Goal: Transaction & Acquisition: Purchase product/service

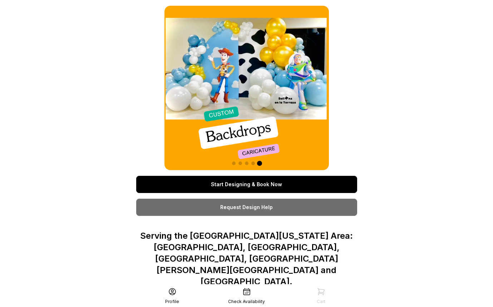
click at [269, 183] on link "Start Designing & Book Now" at bounding box center [246, 184] width 221 height 17
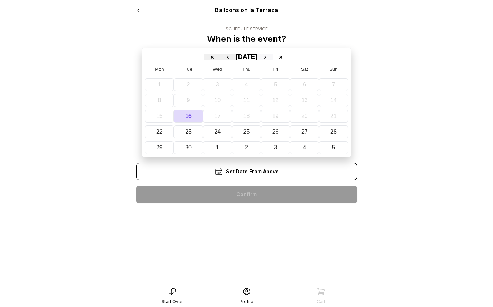
click at [273, 55] on button "›" at bounding box center [265, 57] width 16 height 6
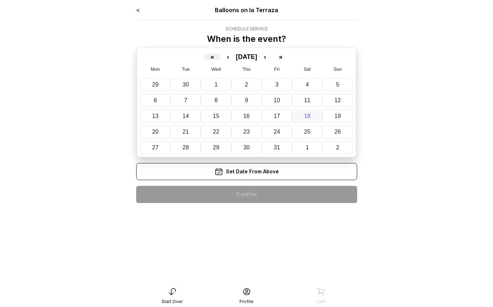
click at [298, 114] on button "18" at bounding box center [307, 116] width 30 height 13
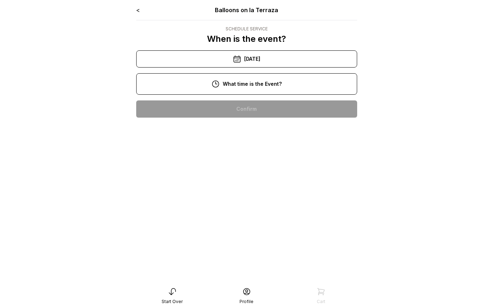
click at [240, 154] on div "12:00 pm" at bounding box center [246, 154] width 209 height 17
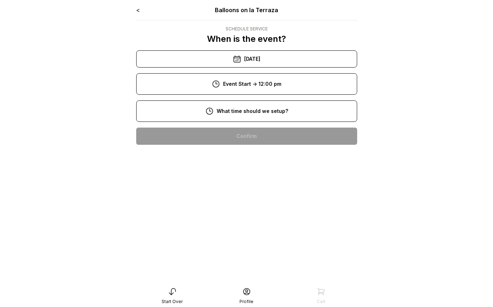
click at [245, 184] on div "10:00 am" at bounding box center [246, 181] width 209 height 17
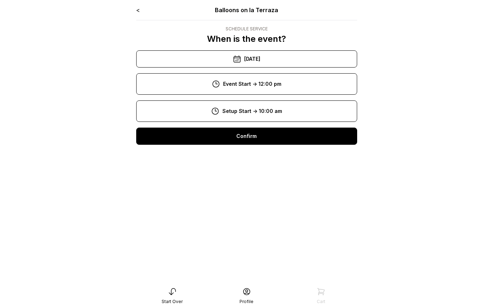
click at [240, 175] on div "1:00 pm" at bounding box center [246, 177] width 209 height 17
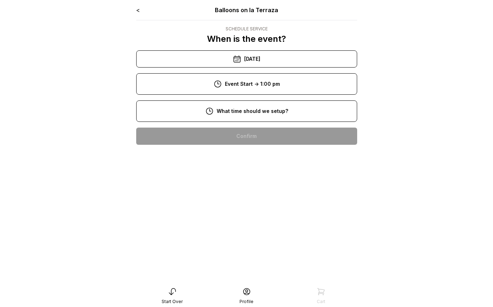
click at [244, 203] on div "11:00 am" at bounding box center [246, 204] width 209 height 17
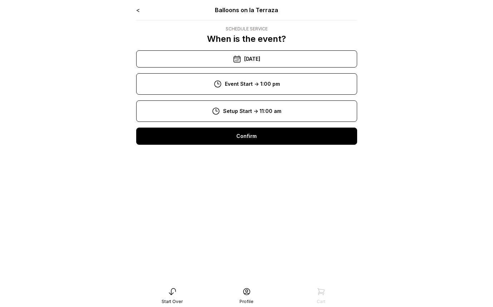
click at [242, 151] on div "12:00 pm" at bounding box center [246, 154] width 209 height 17
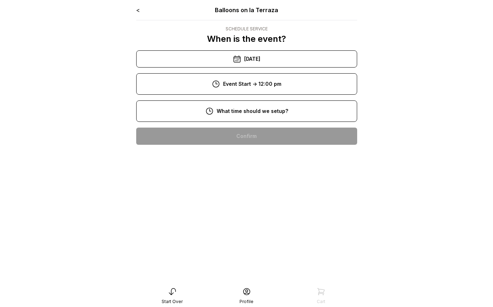
click at [239, 180] on div "10:00 am" at bounding box center [246, 181] width 209 height 17
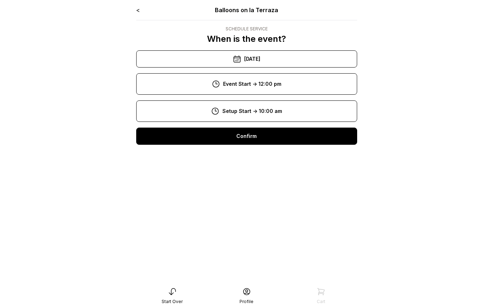
click at [250, 135] on div "Confirm" at bounding box center [246, 136] width 221 height 17
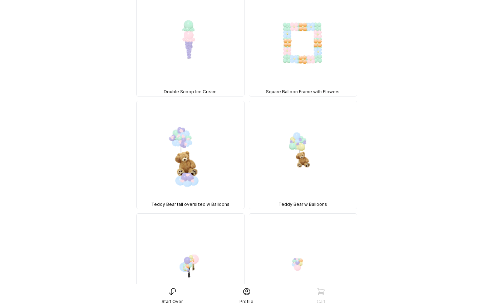
scroll to position [1622, 0]
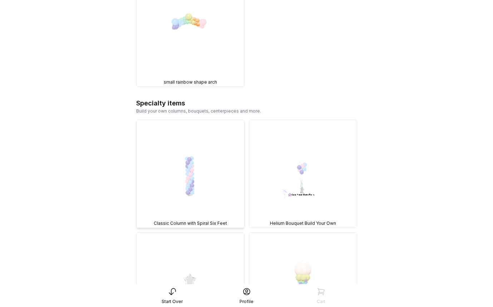
click at [203, 122] on img at bounding box center [190, 174] width 108 height 108
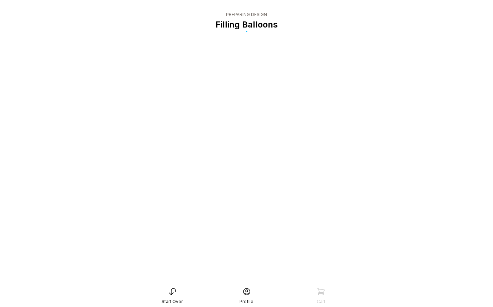
scroll to position [14, 0]
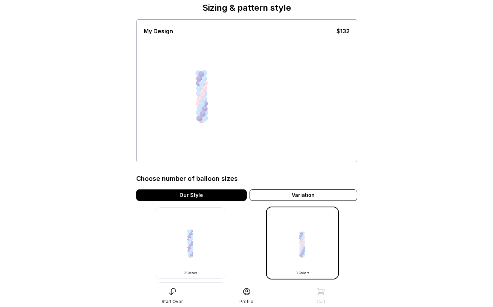
scroll to position [71, 0]
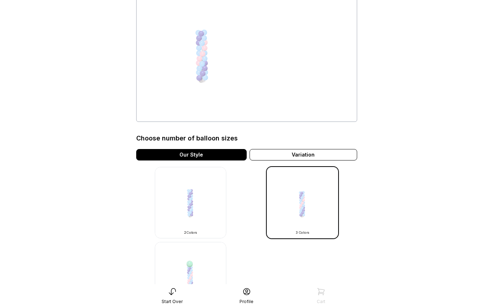
click at [173, 195] on img at bounding box center [190, 202] width 71 height 71
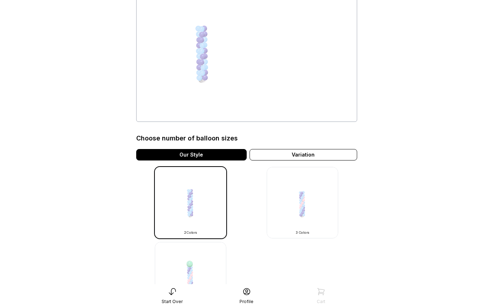
scroll to position [107, 0]
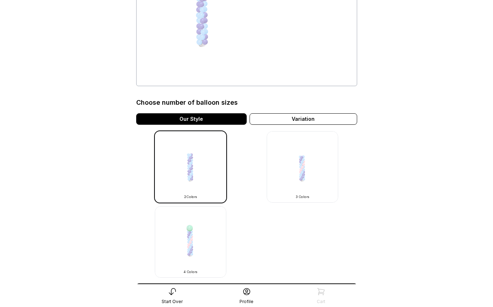
click at [200, 236] on img at bounding box center [190, 241] width 71 height 71
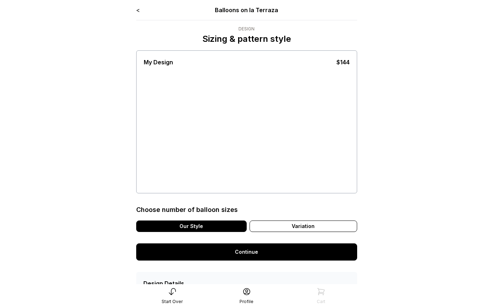
click at [190, 229] on div "Our Style" at bounding box center [191, 225] width 110 height 11
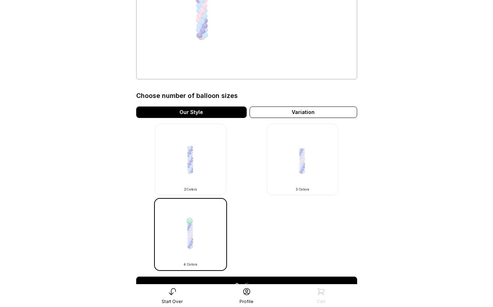
scroll to position [71, 0]
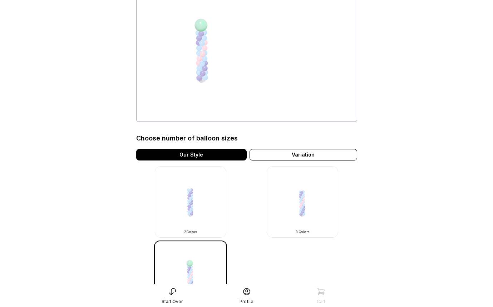
click at [310, 208] on img at bounding box center [302, 201] width 71 height 71
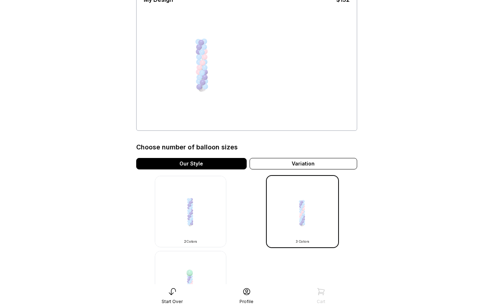
scroll to position [71, 0]
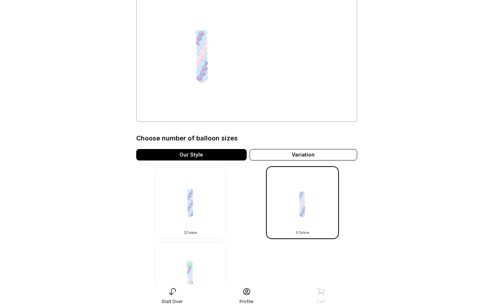
click at [181, 196] on img at bounding box center [190, 202] width 71 height 71
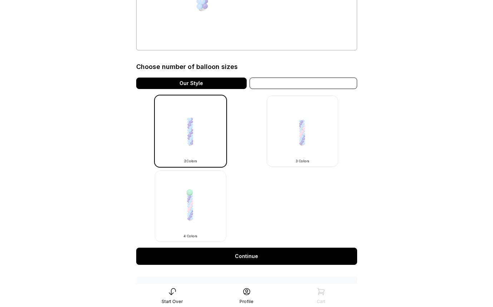
click at [313, 80] on div "Variation" at bounding box center [303, 83] width 108 height 11
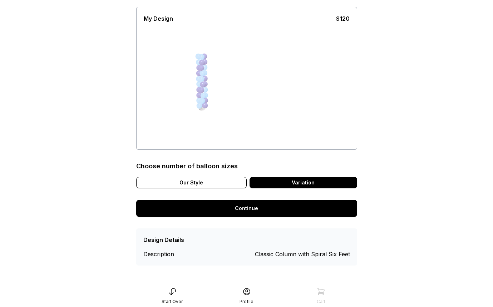
scroll to position [44, 0]
click at [213, 183] on div "Our Style" at bounding box center [191, 182] width 110 height 11
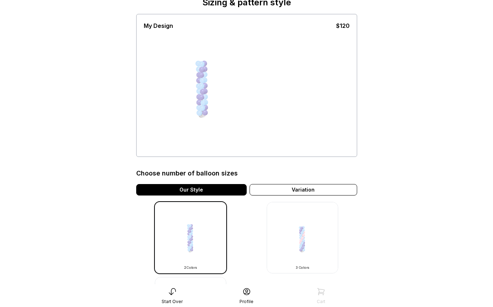
scroll to position [36, 0]
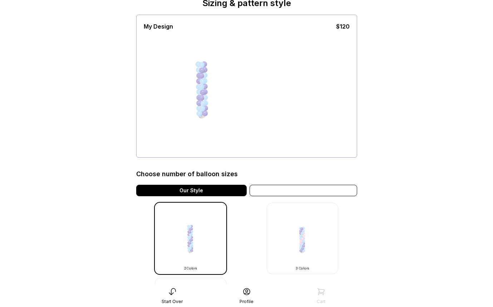
click at [281, 189] on div "Variation" at bounding box center [303, 190] width 108 height 11
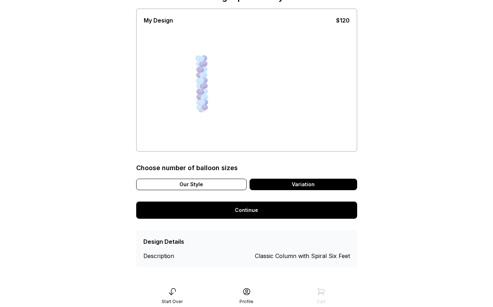
scroll to position [44, 0]
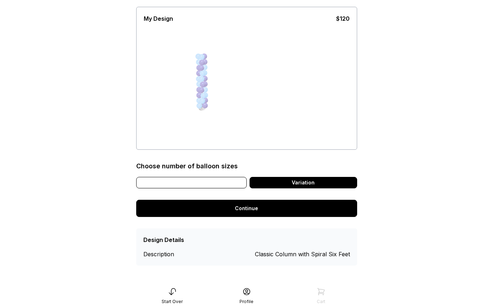
click at [184, 180] on div "Our Style" at bounding box center [191, 182] width 110 height 11
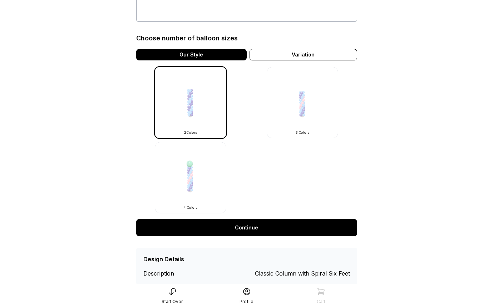
scroll to position [191, 0]
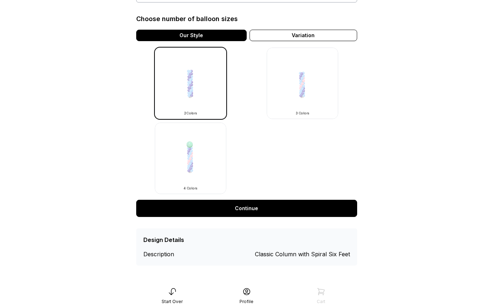
click at [239, 208] on link "Continue" at bounding box center [246, 208] width 221 height 17
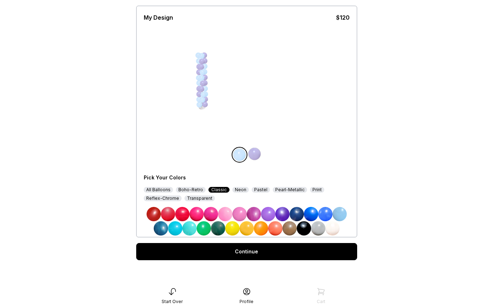
scroll to position [45, 0]
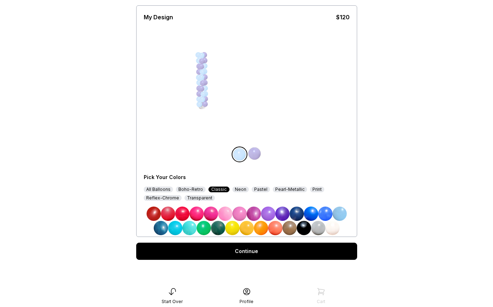
click at [185, 189] on div "Boho-Retro" at bounding box center [191, 189] width 30 height 6
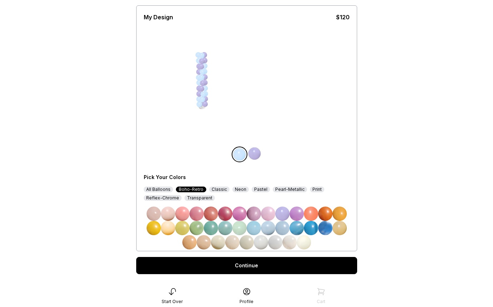
click at [256, 189] on div "Pastel" at bounding box center [260, 189] width 18 height 6
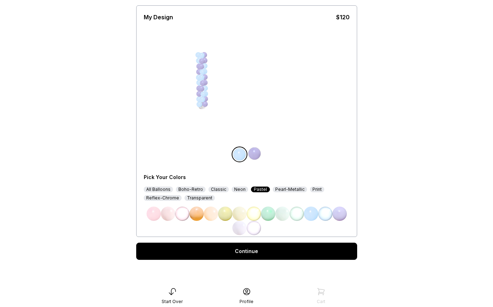
click at [167, 199] on div "Reflex-Chrome" at bounding box center [163, 198] width 38 height 6
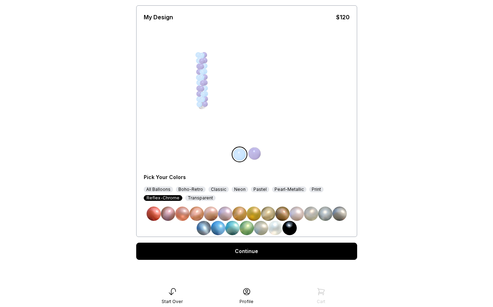
click at [309, 191] on div "Print" at bounding box center [316, 189] width 14 height 6
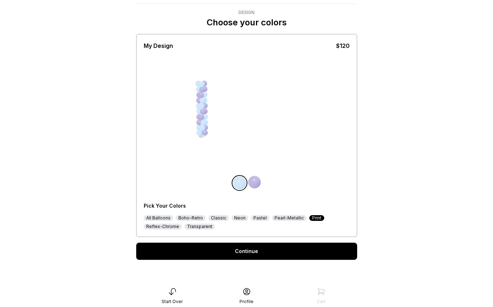
scroll to position [31, 0]
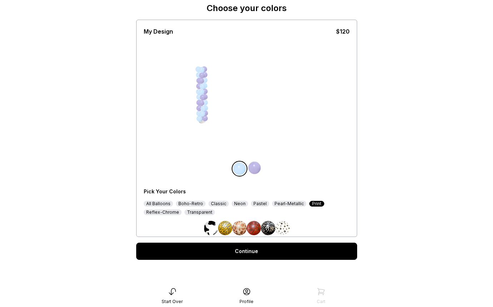
click at [161, 204] on div "All Balloons" at bounding box center [158, 204] width 29 height 6
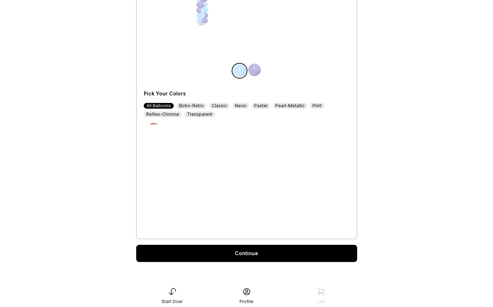
scroll to position [131, 0]
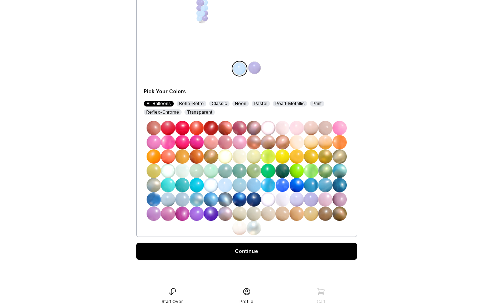
click at [216, 103] on div "Classic" at bounding box center [219, 104] width 20 height 6
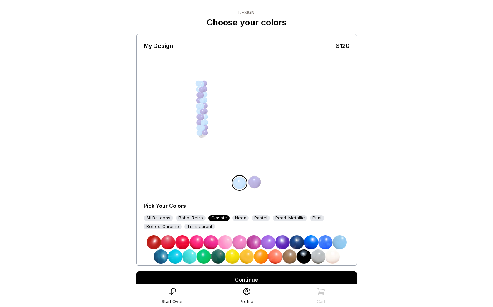
scroll to position [45, 0]
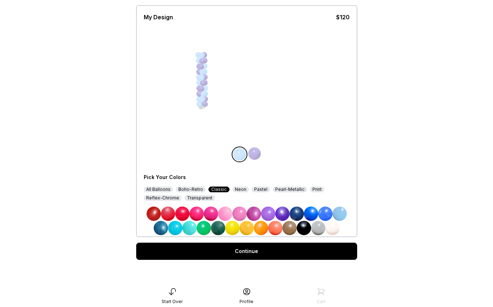
click at [299, 227] on img at bounding box center [304, 228] width 14 height 14
click at [149, 210] on img at bounding box center [153, 213] width 14 height 14
click at [256, 154] on img at bounding box center [254, 153] width 14 height 14
click at [303, 228] on img at bounding box center [304, 228] width 14 height 14
click at [248, 252] on link "Continue" at bounding box center [246, 251] width 221 height 17
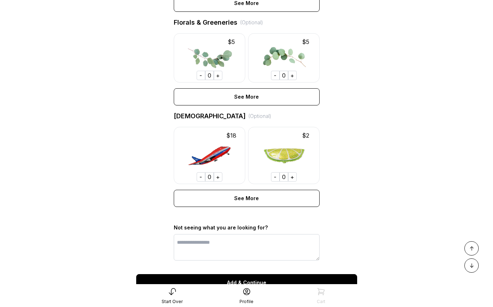
scroll to position [464, 0]
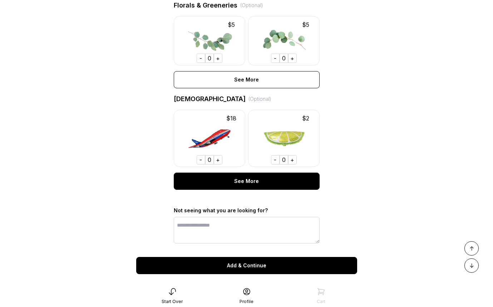
click at [260, 190] on div "See More" at bounding box center [247, 181] width 146 height 17
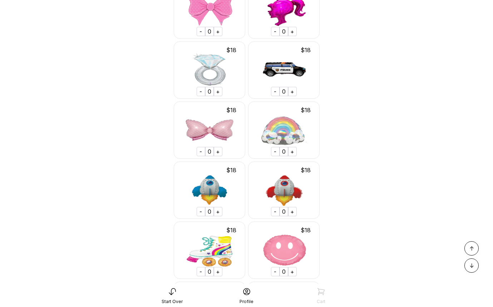
scroll to position [6823, 0]
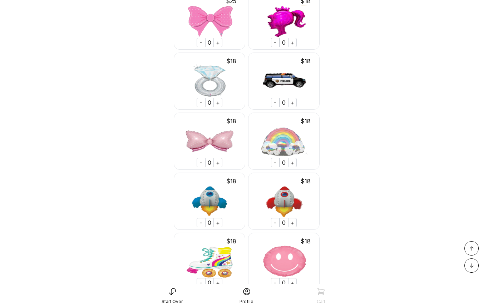
click at [219, 102] on div "+" at bounding box center [218, 102] width 9 height 9
click at [216, 103] on div "+" at bounding box center [218, 102] width 9 height 9
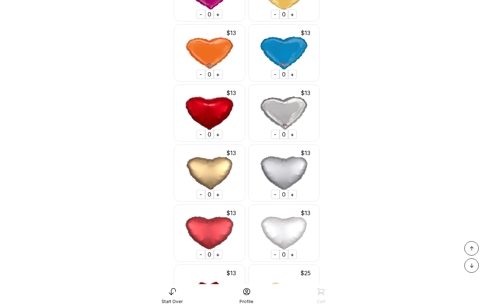
scroll to position [10803, 0]
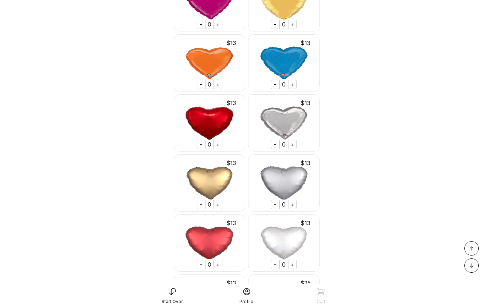
click at [217, 146] on div "+" at bounding box center [218, 144] width 9 height 9
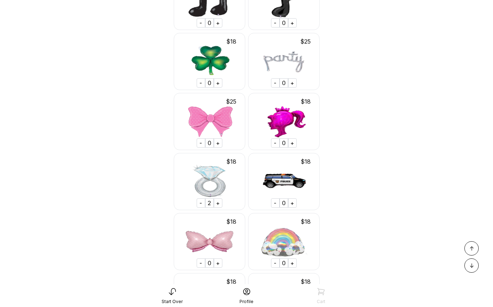
scroll to position [6780, 0]
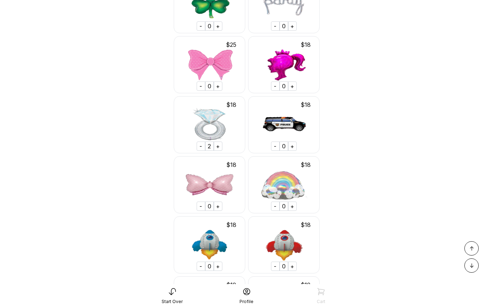
click at [203, 147] on div "-" at bounding box center [200, 145] width 9 height 9
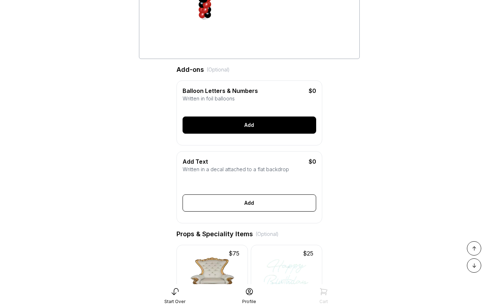
scroll to position [143, 0]
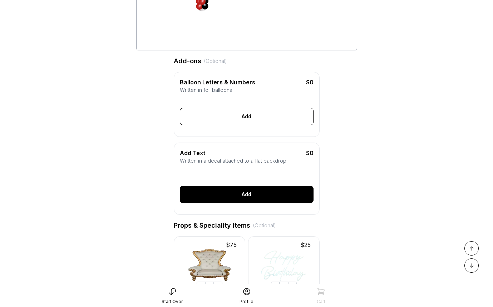
click at [243, 203] on div "Add" at bounding box center [247, 194] width 134 height 17
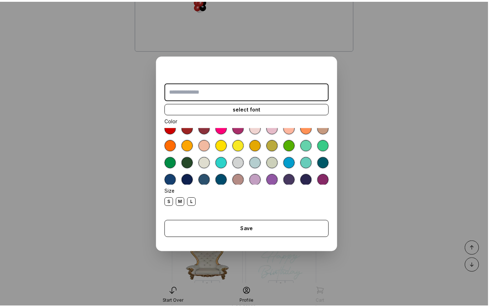
scroll to position [0, 0]
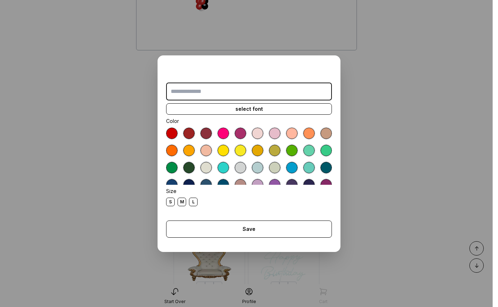
click at [402, 144] on dialog "select font Color Size S M L Save Close" at bounding box center [249, 153] width 498 height 307
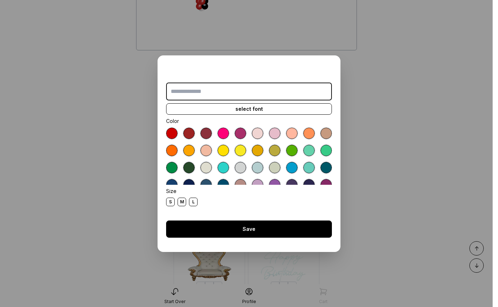
click at [256, 225] on div "Save" at bounding box center [249, 228] width 166 height 17
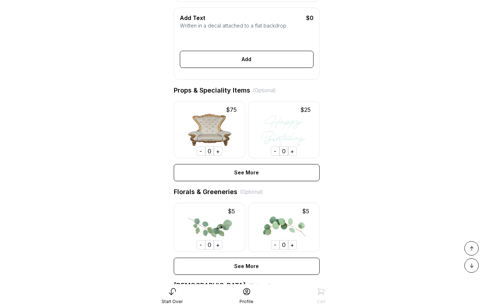
scroll to position [286, 0]
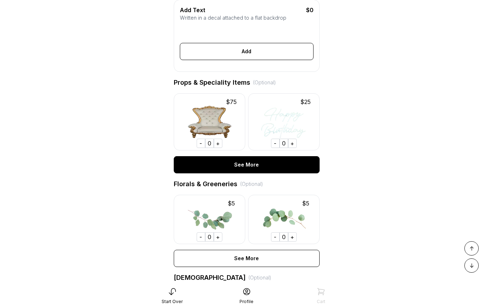
click at [249, 172] on div "See More" at bounding box center [247, 164] width 146 height 17
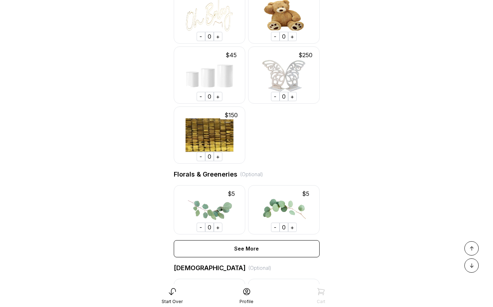
scroll to position [500, 0]
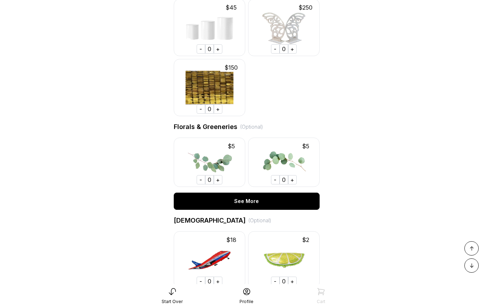
click at [279, 210] on div "See More" at bounding box center [247, 201] width 146 height 17
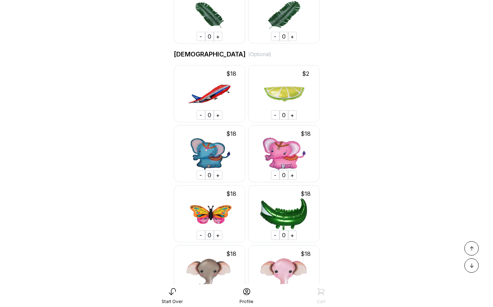
scroll to position [893, 0]
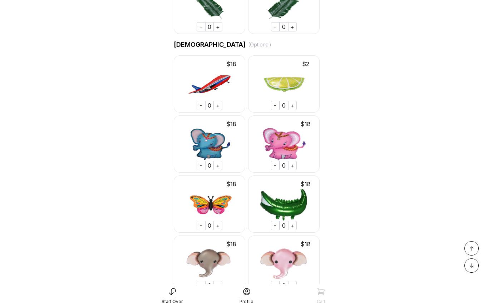
click at [179, 50] on div "Foils (Optional)" at bounding box center [247, 45] width 146 height 10
click at [248, 48] on div "(Optional)" at bounding box center [259, 44] width 23 height 7
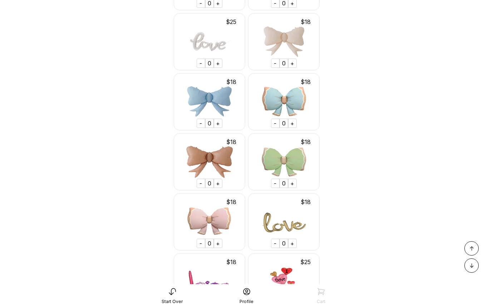
scroll to position [11749, 0]
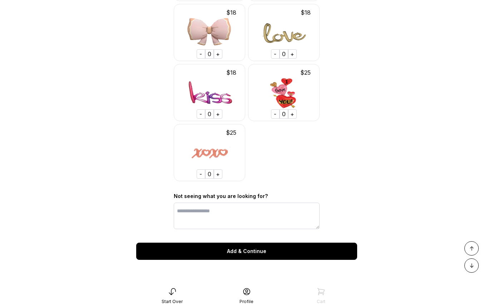
click at [252, 244] on div "Add & Continue" at bounding box center [246, 251] width 221 height 17
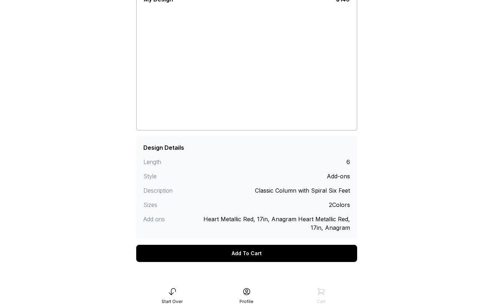
scroll to position [68, 0]
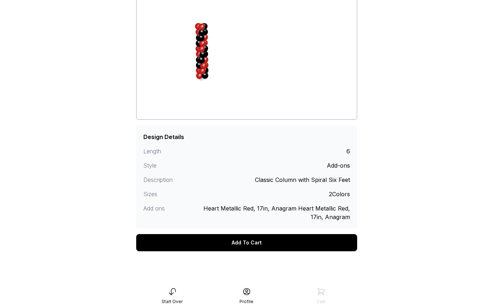
click at [273, 240] on div "Add To Cart" at bounding box center [246, 242] width 221 height 17
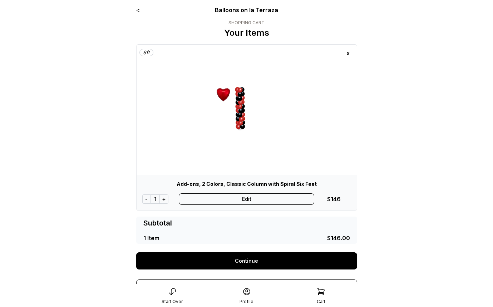
click at [161, 198] on div "+" at bounding box center [164, 198] width 9 height 9
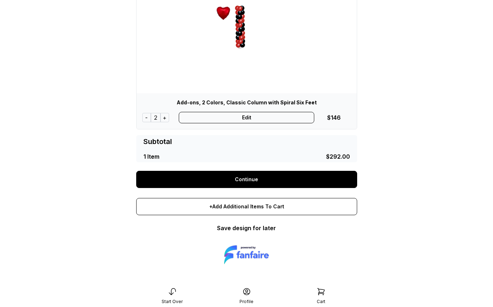
scroll to position [46, 0]
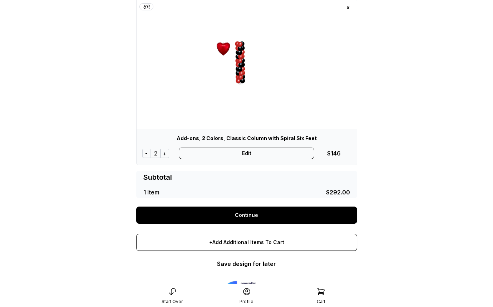
click at [258, 263] on link "Save design for later" at bounding box center [246, 263] width 59 height 7
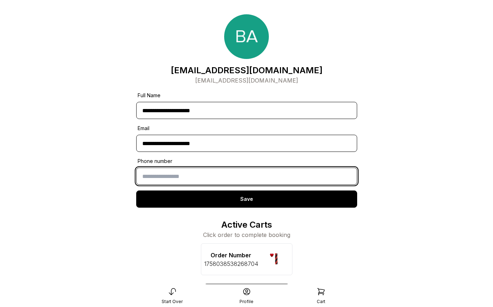
click at [176, 175] on input "text" at bounding box center [246, 176] width 221 height 17
click at [202, 175] on input "text" at bounding box center [246, 176] width 221 height 17
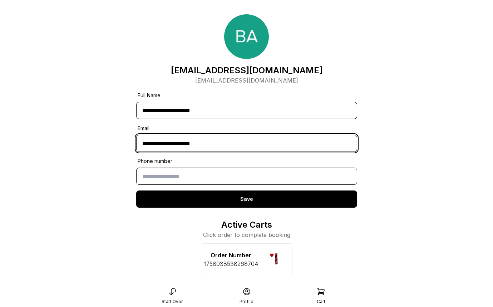
click at [221, 139] on input "**********" at bounding box center [246, 143] width 221 height 17
type input "**********"
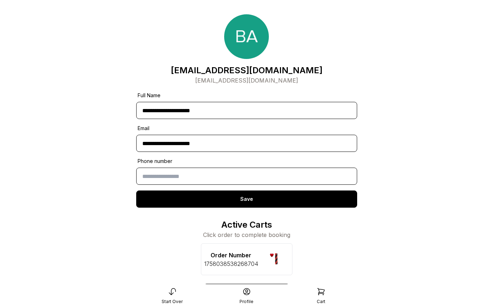
click at [244, 199] on div "Save" at bounding box center [246, 198] width 221 height 17
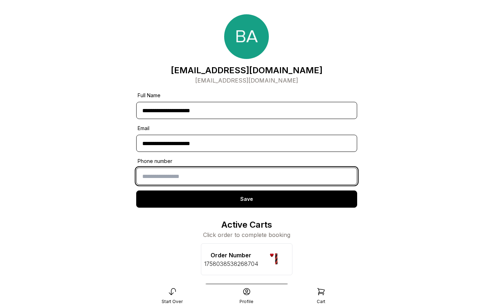
click at [205, 177] on input "text" at bounding box center [246, 176] width 221 height 17
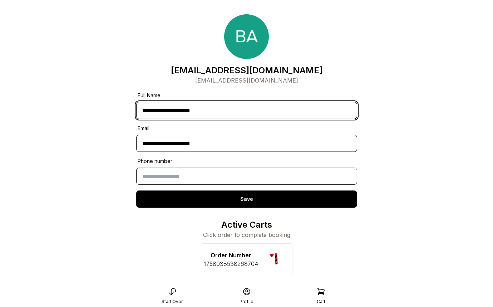
drag, startPoint x: 221, startPoint y: 111, endPoint x: 116, endPoint y: 100, distance: 105.2
click at [118, 100] on main "**********" at bounding box center [246, 202] width 493 height 404
type input "**********"
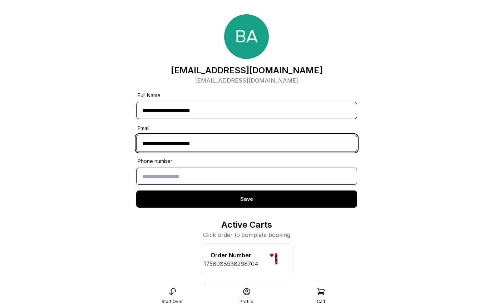
click at [213, 143] on input "**********" at bounding box center [246, 143] width 221 height 17
drag, startPoint x: 213, startPoint y: 144, endPoint x: 103, endPoint y: 140, distance: 110.5
click at [113, 141] on main "**********" at bounding box center [246, 202] width 493 height 404
type input "**********"
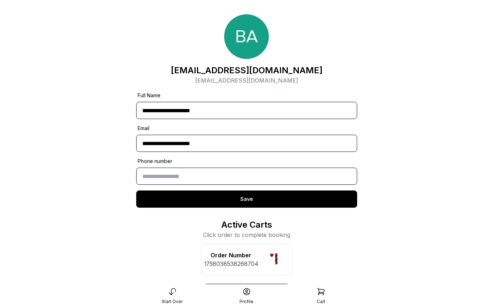
click at [260, 205] on div "Save" at bounding box center [246, 198] width 221 height 17
